Goal: Information Seeking & Learning: Learn about a topic

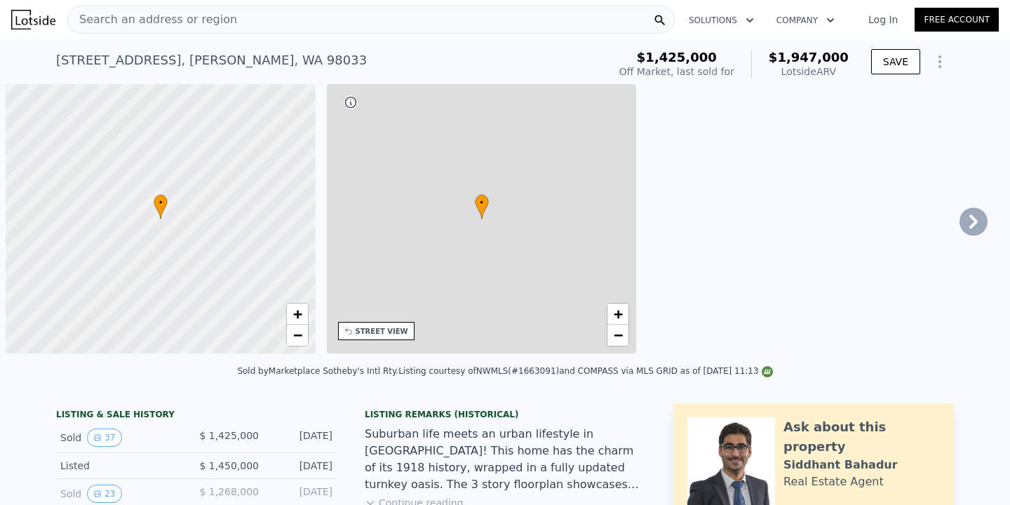
scroll to position [0, 6]
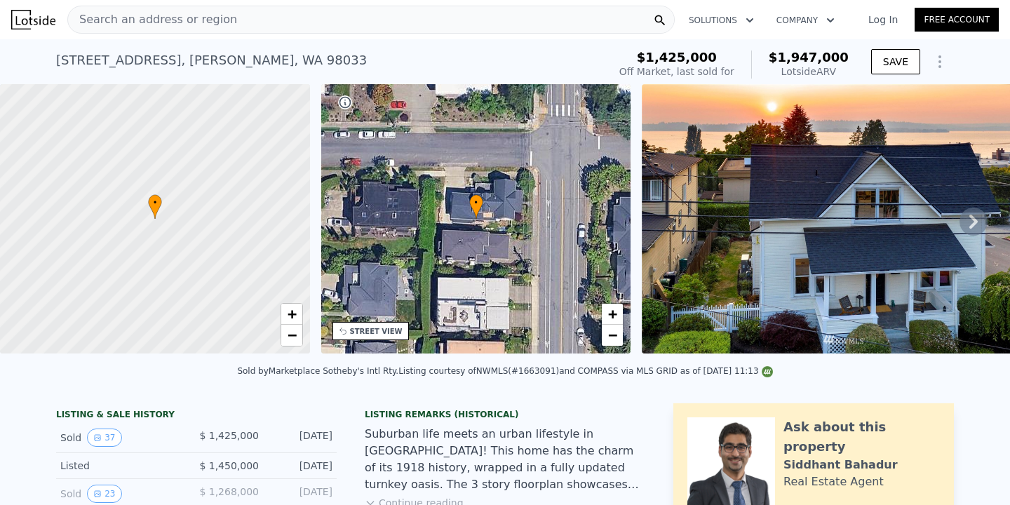
click at [305, 37] on nav "Search an address or region Solutions Company Open main menu Log In Free Account" at bounding box center [505, 19] width 1010 height 39
click at [307, 33] on div "Search an address or region Solutions Company Open main menu Log In Free Account" at bounding box center [505, 20] width 988 height 34
click at [311, 6] on div "Search an address or region" at bounding box center [371, 20] width 608 height 28
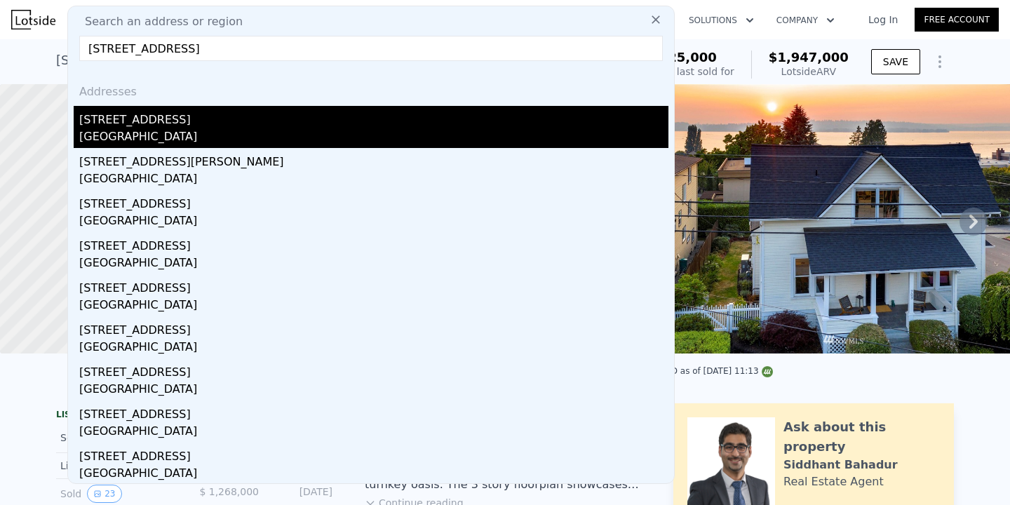
type input "[STREET_ADDRESS]"
click at [275, 115] on div "[STREET_ADDRESS]" at bounding box center [373, 117] width 589 height 22
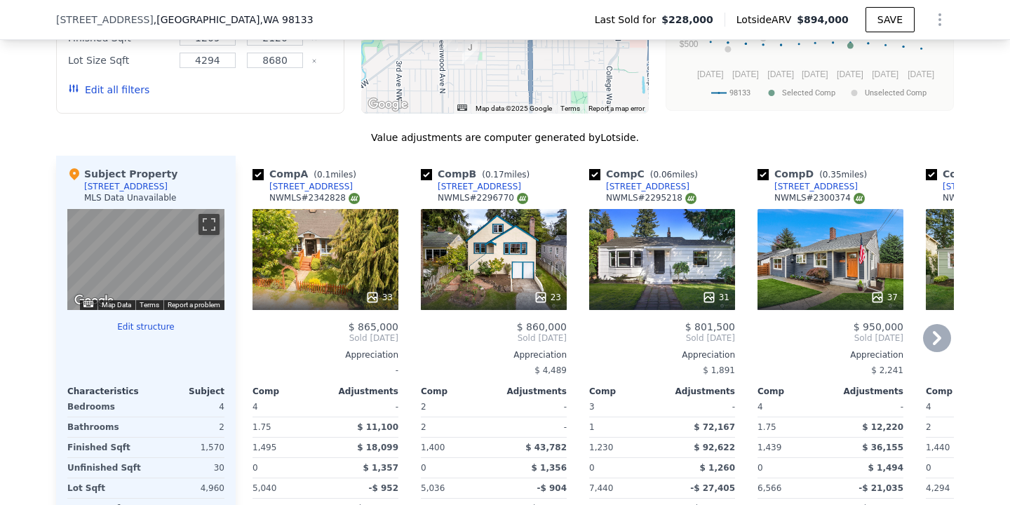
scroll to position [1471, 0]
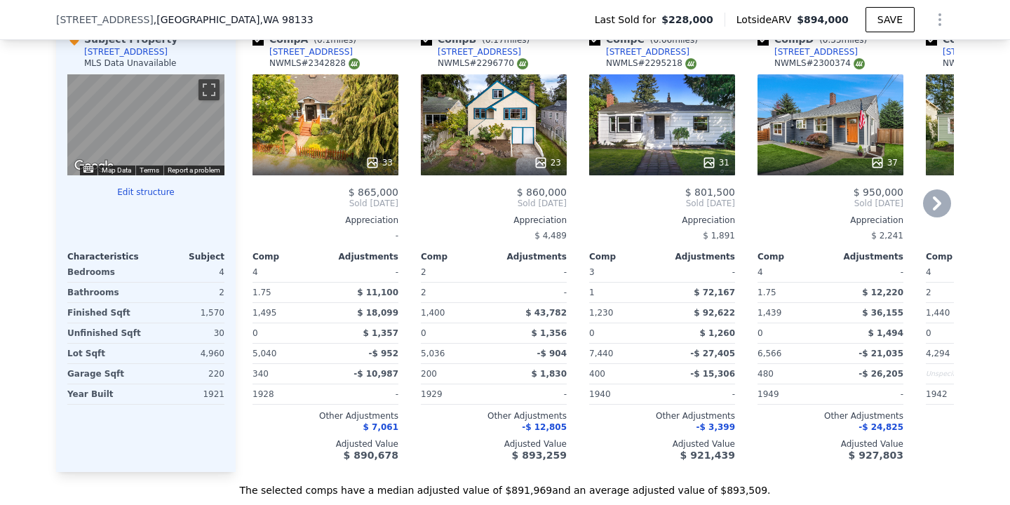
click at [936, 203] on icon at bounding box center [937, 203] width 28 height 28
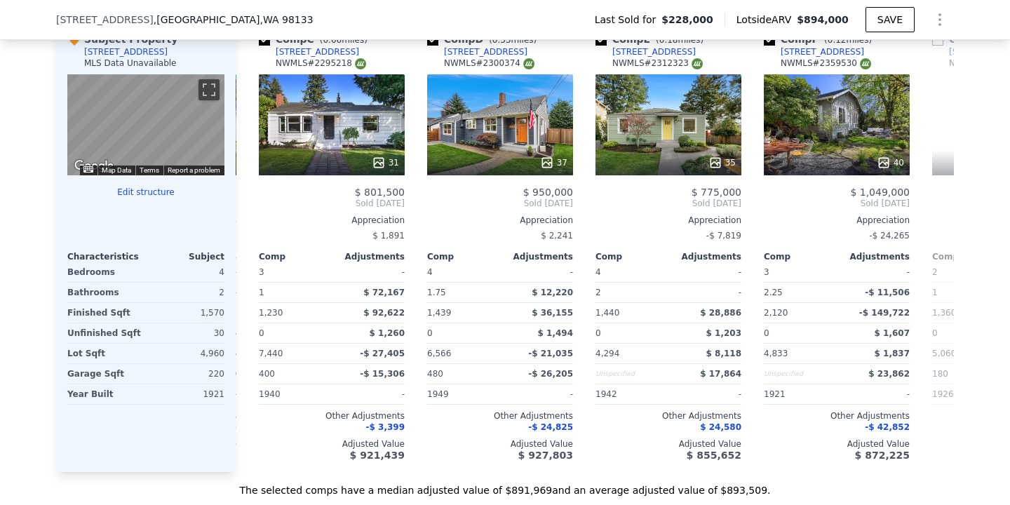
scroll to position [0, 337]
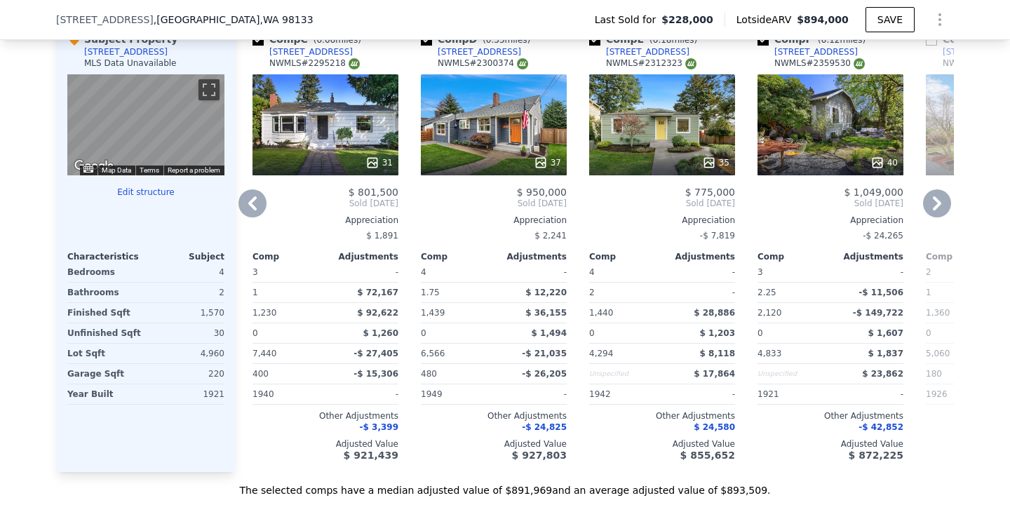
click at [936, 203] on icon at bounding box center [937, 203] width 28 height 28
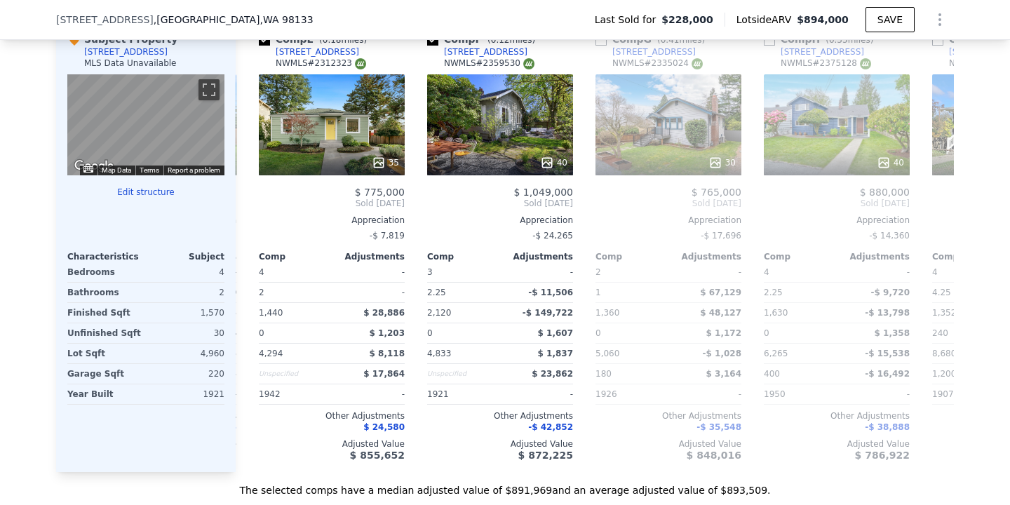
scroll to position [0, 673]
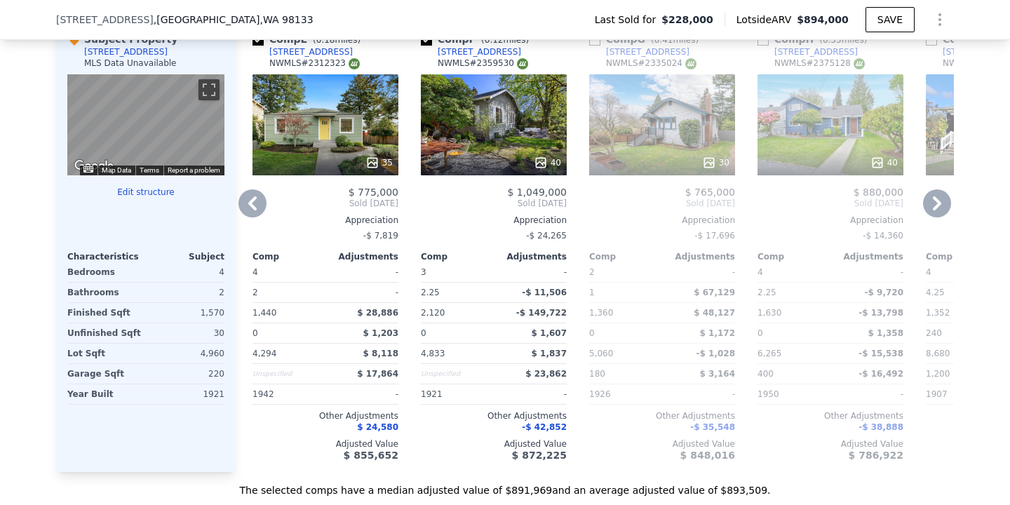
click at [937, 201] on icon at bounding box center [937, 203] width 8 height 14
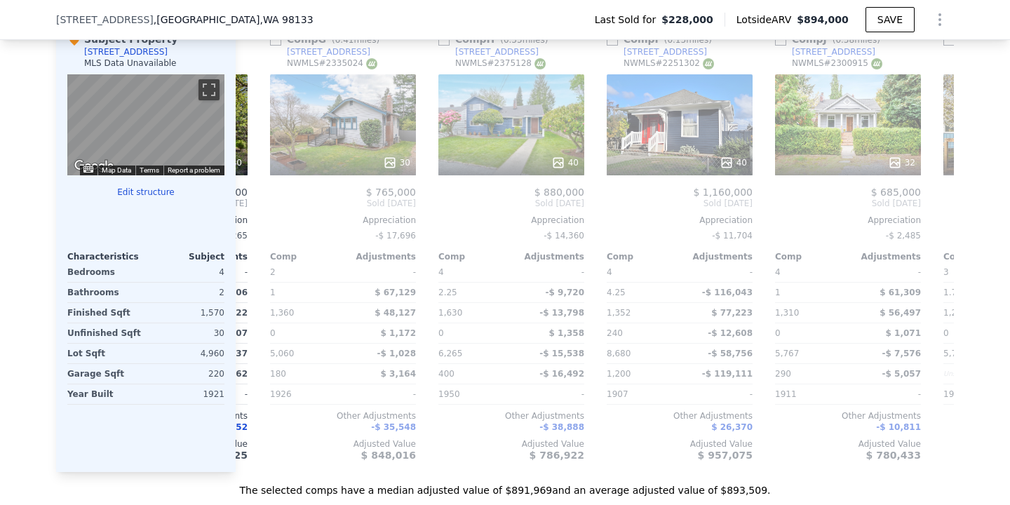
scroll to position [0, 1010]
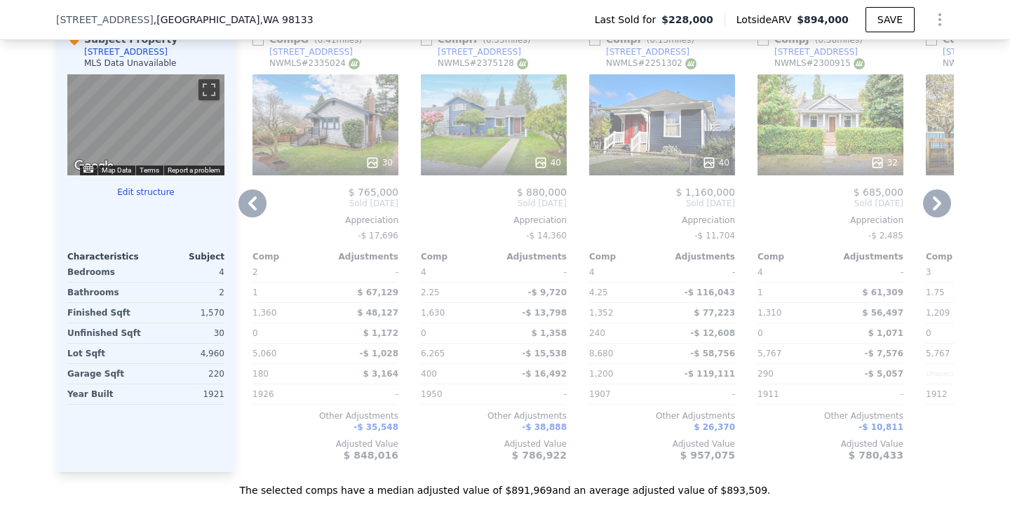
click at [937, 201] on icon at bounding box center [937, 203] width 8 height 14
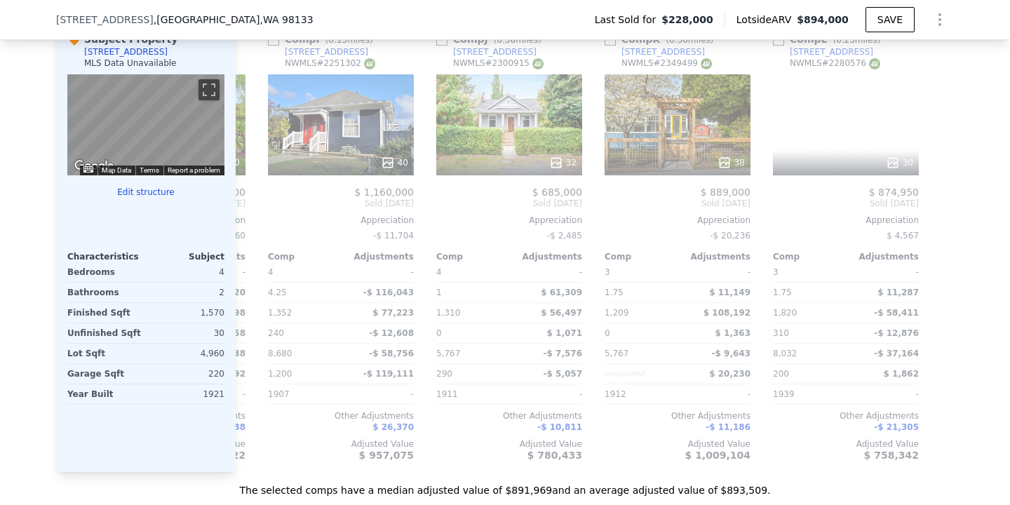
scroll to position [0, 1336]
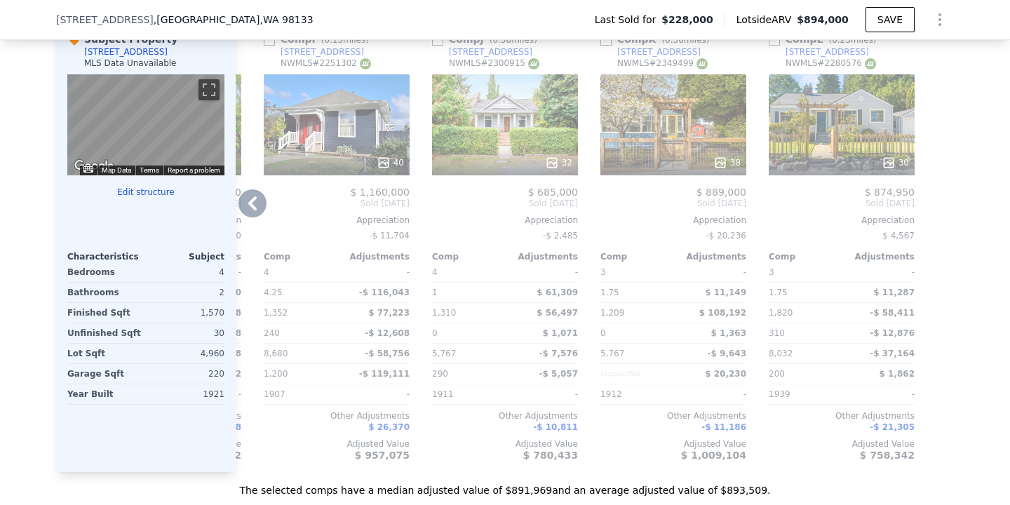
click at [246, 201] on icon at bounding box center [253, 203] width 28 height 28
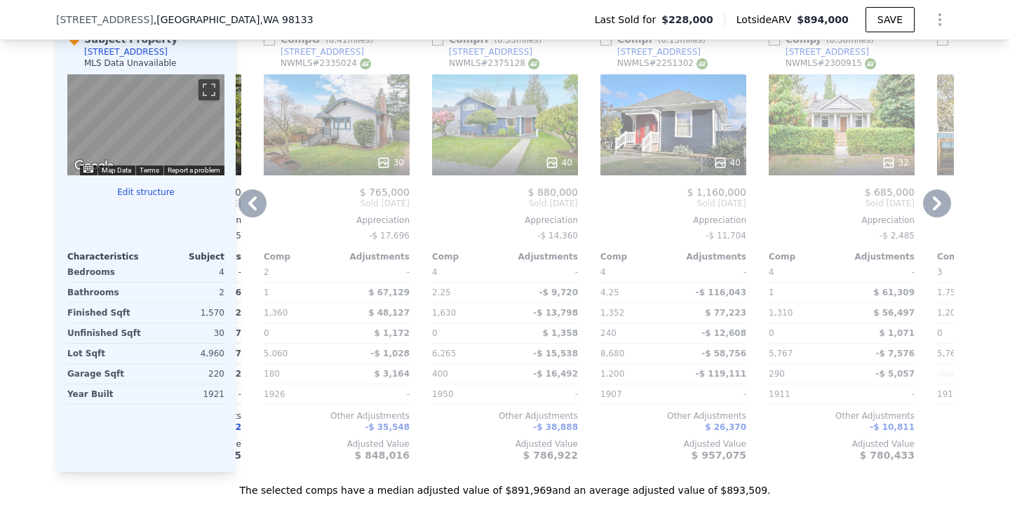
click at [248, 203] on icon at bounding box center [252, 203] width 8 height 14
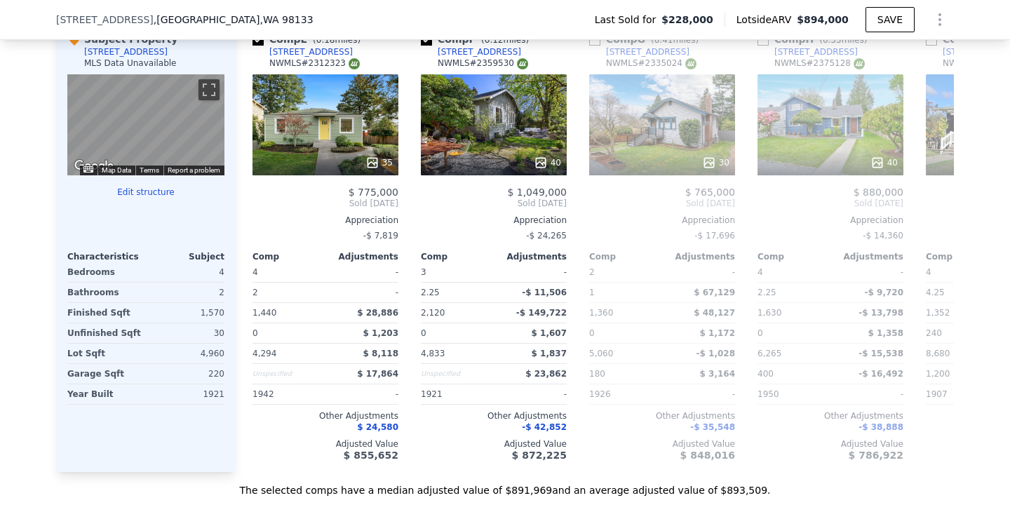
scroll to position [0, 662]
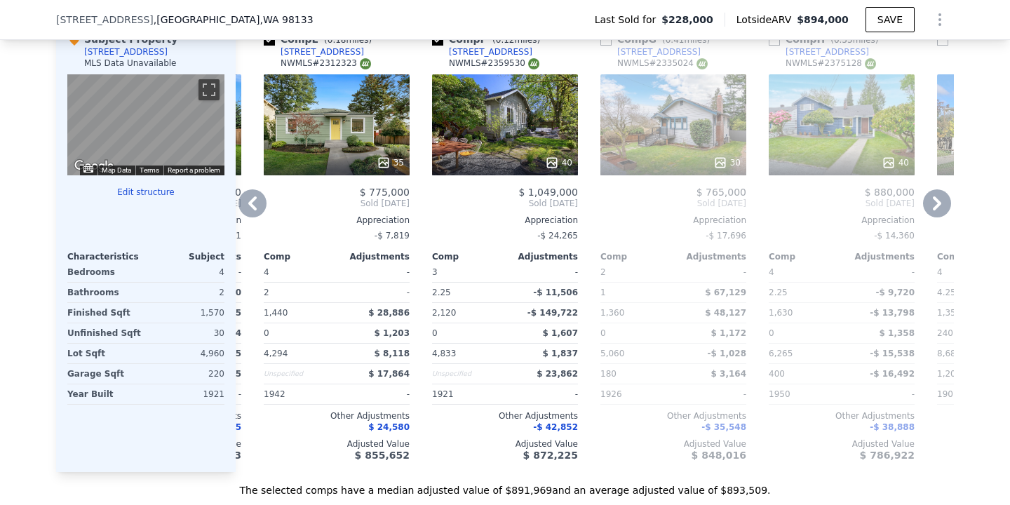
click at [248, 203] on icon at bounding box center [252, 203] width 8 height 14
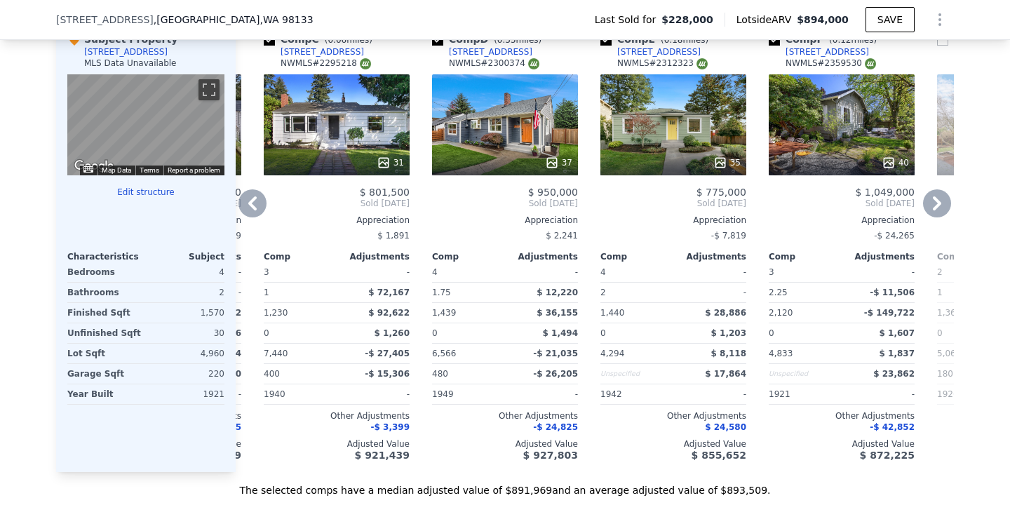
click at [248, 203] on icon at bounding box center [252, 203] width 8 height 14
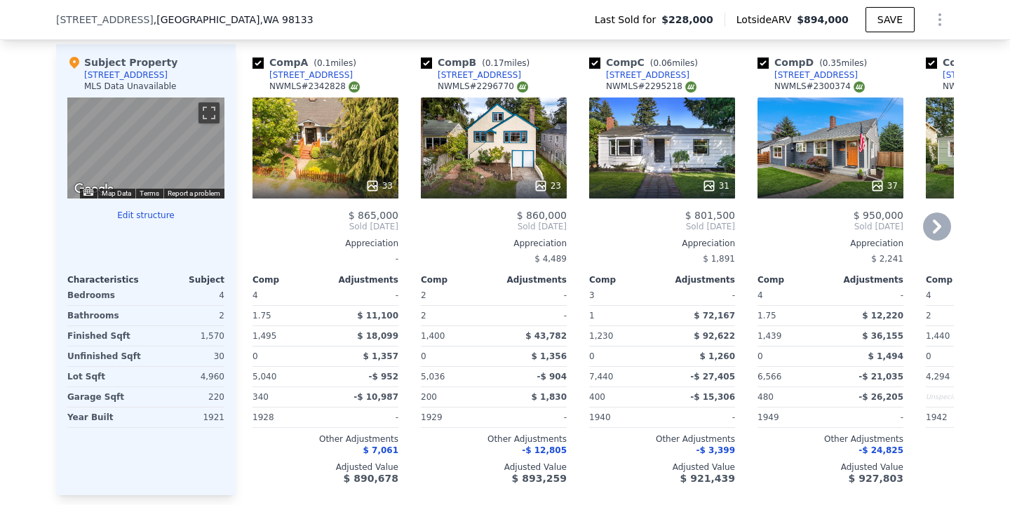
scroll to position [1447, 0]
click at [348, 182] on div "33" at bounding box center [326, 187] width 134 height 14
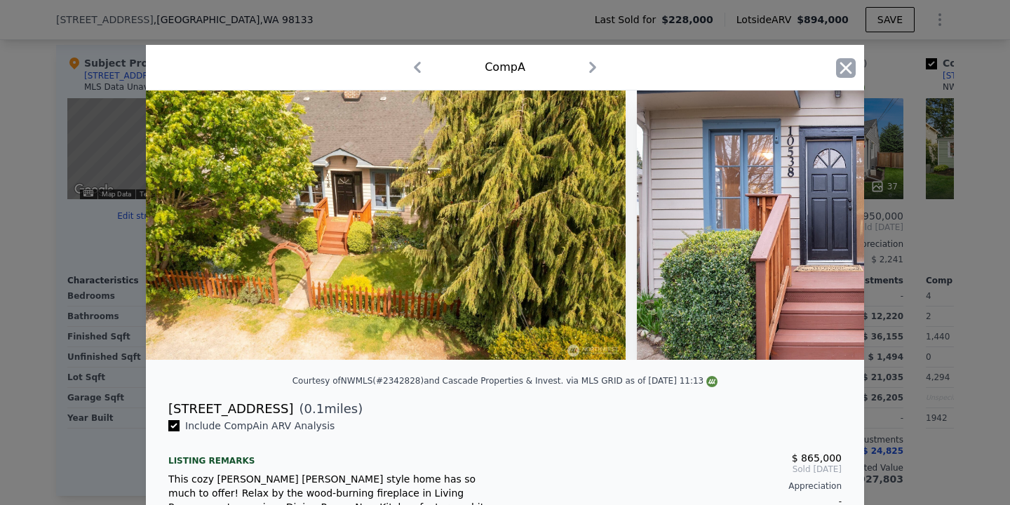
click at [840, 73] on icon "button" at bounding box center [846, 68] width 12 height 12
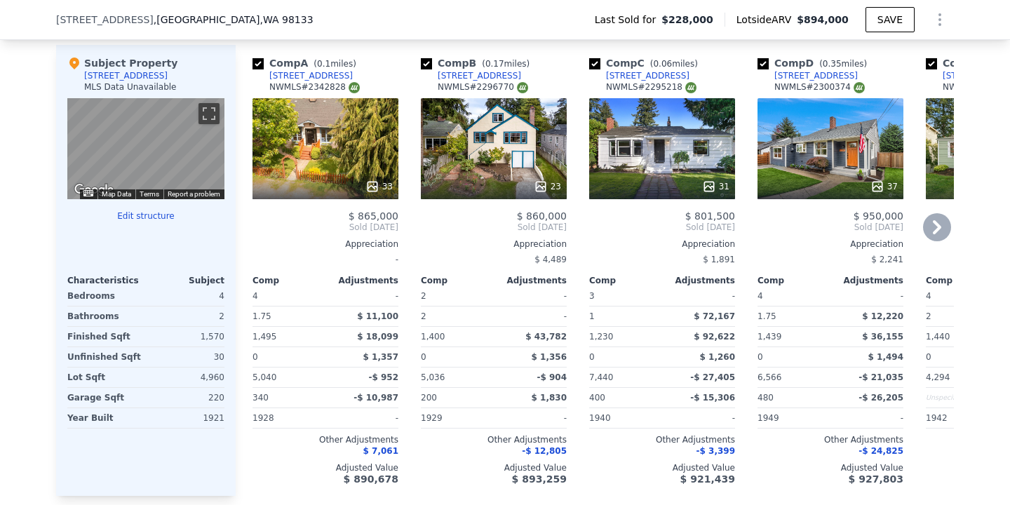
click at [314, 192] on div "33" at bounding box center [326, 187] width 134 height 14
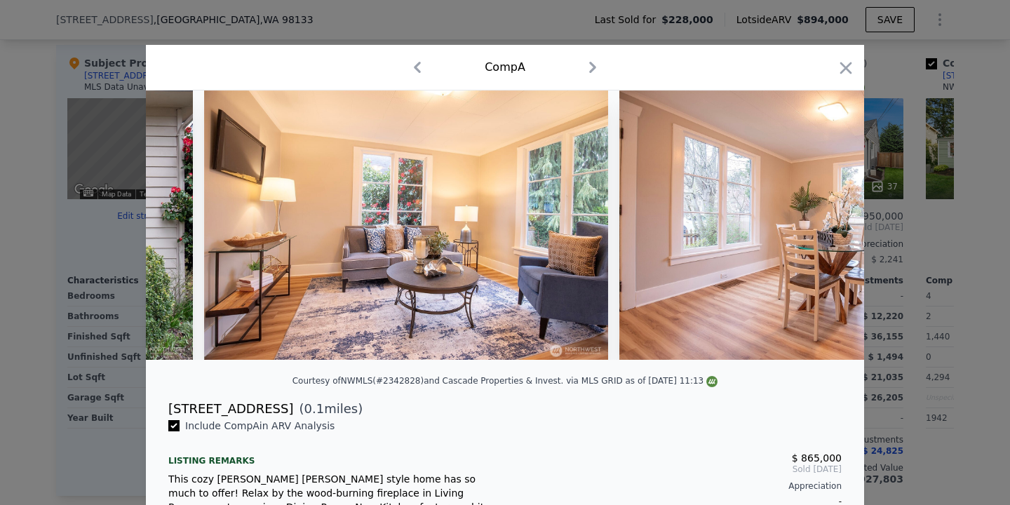
scroll to position [0, 1192]
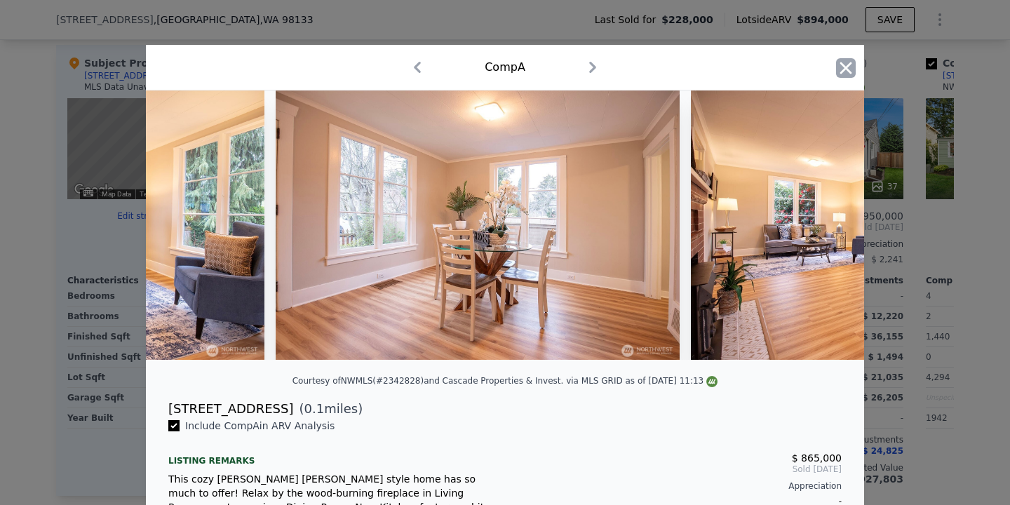
click at [845, 71] on icon "button" at bounding box center [846, 68] width 20 height 20
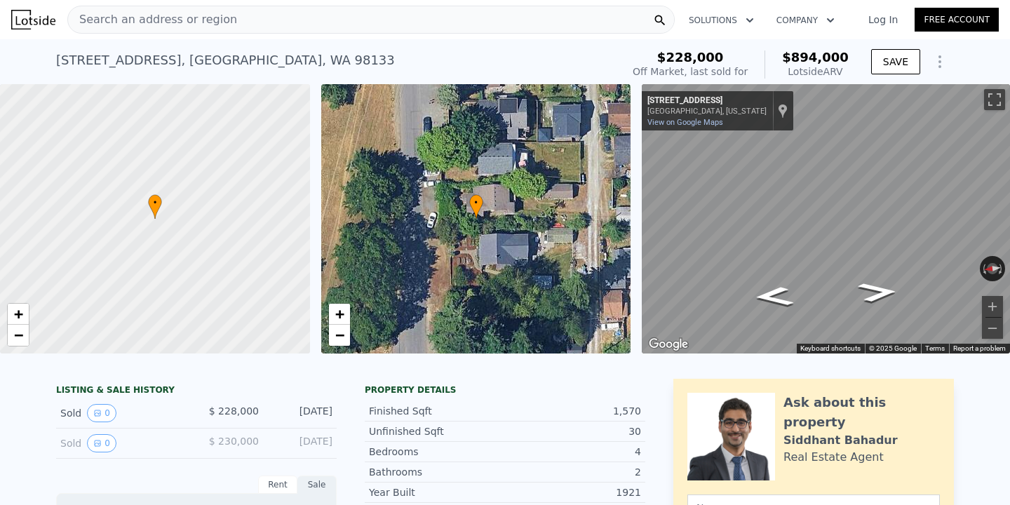
click at [283, 21] on div "Search an address or region" at bounding box center [371, 20] width 608 height 28
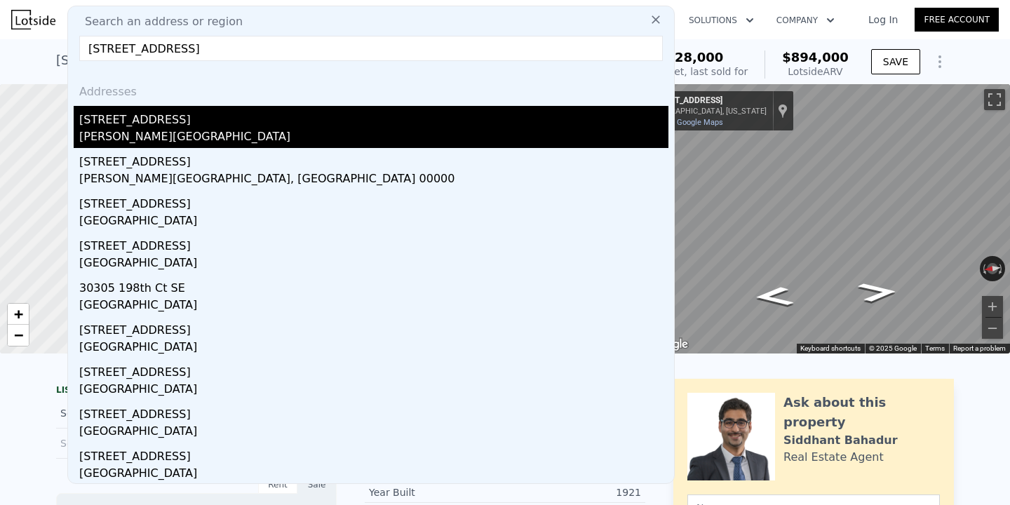
type input "[STREET_ADDRESS]"
click at [307, 115] on div "[STREET_ADDRESS]" at bounding box center [373, 117] width 589 height 22
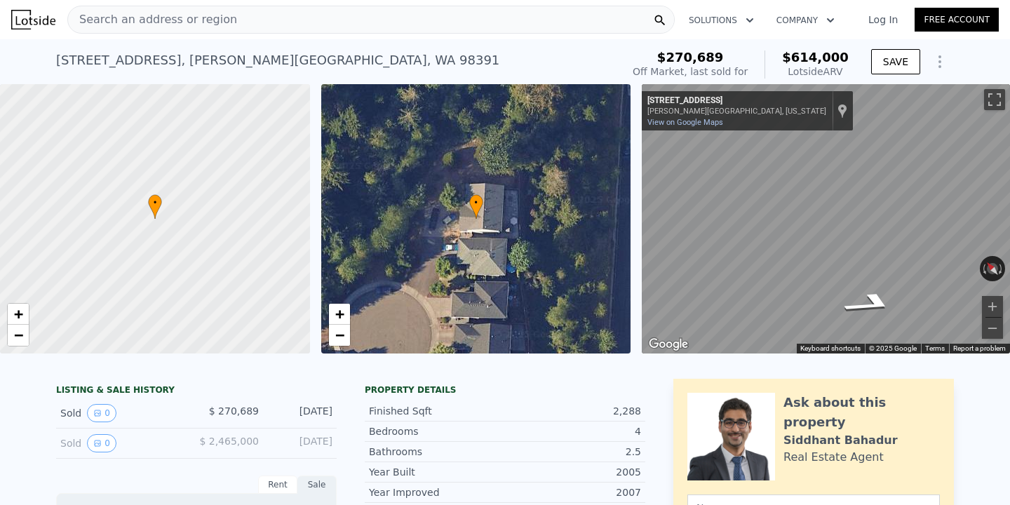
click at [305, 22] on div "Search an address or region" at bounding box center [371, 20] width 608 height 28
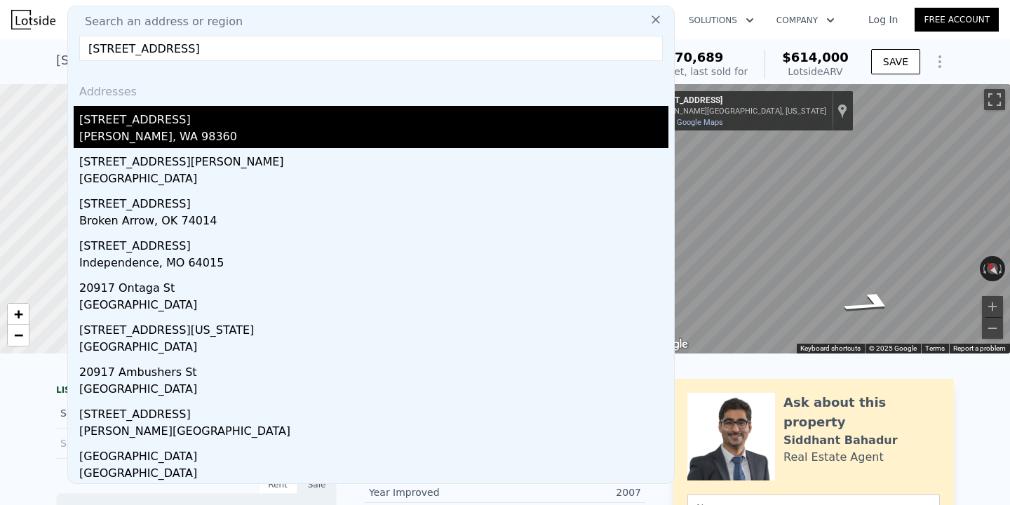
type input "[STREET_ADDRESS]"
click at [195, 115] on div "[STREET_ADDRESS]" at bounding box center [373, 117] width 589 height 22
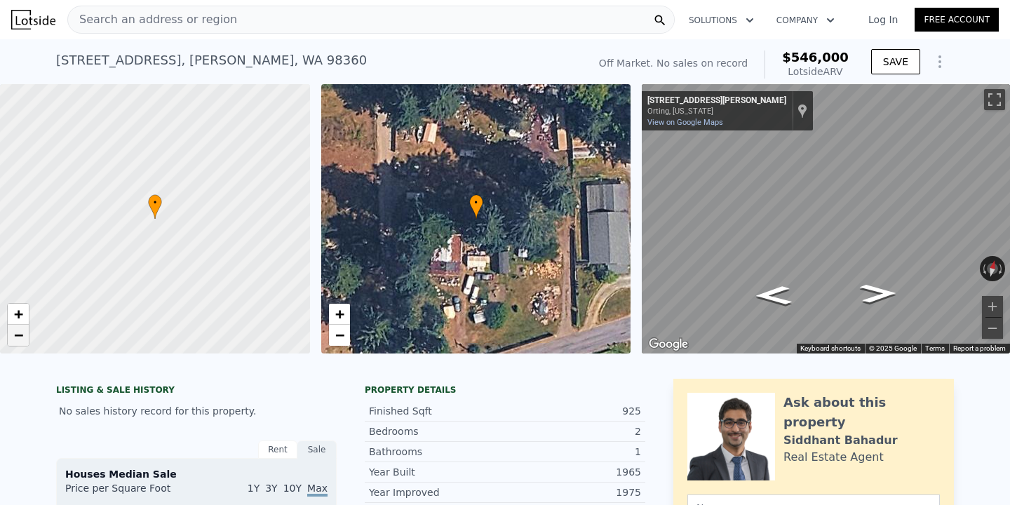
click at [23, 334] on link "−" at bounding box center [18, 335] width 21 height 21
click at [20, 314] on span "+" at bounding box center [18, 314] width 9 height 18
